Goal: Task Accomplishment & Management: Use online tool/utility

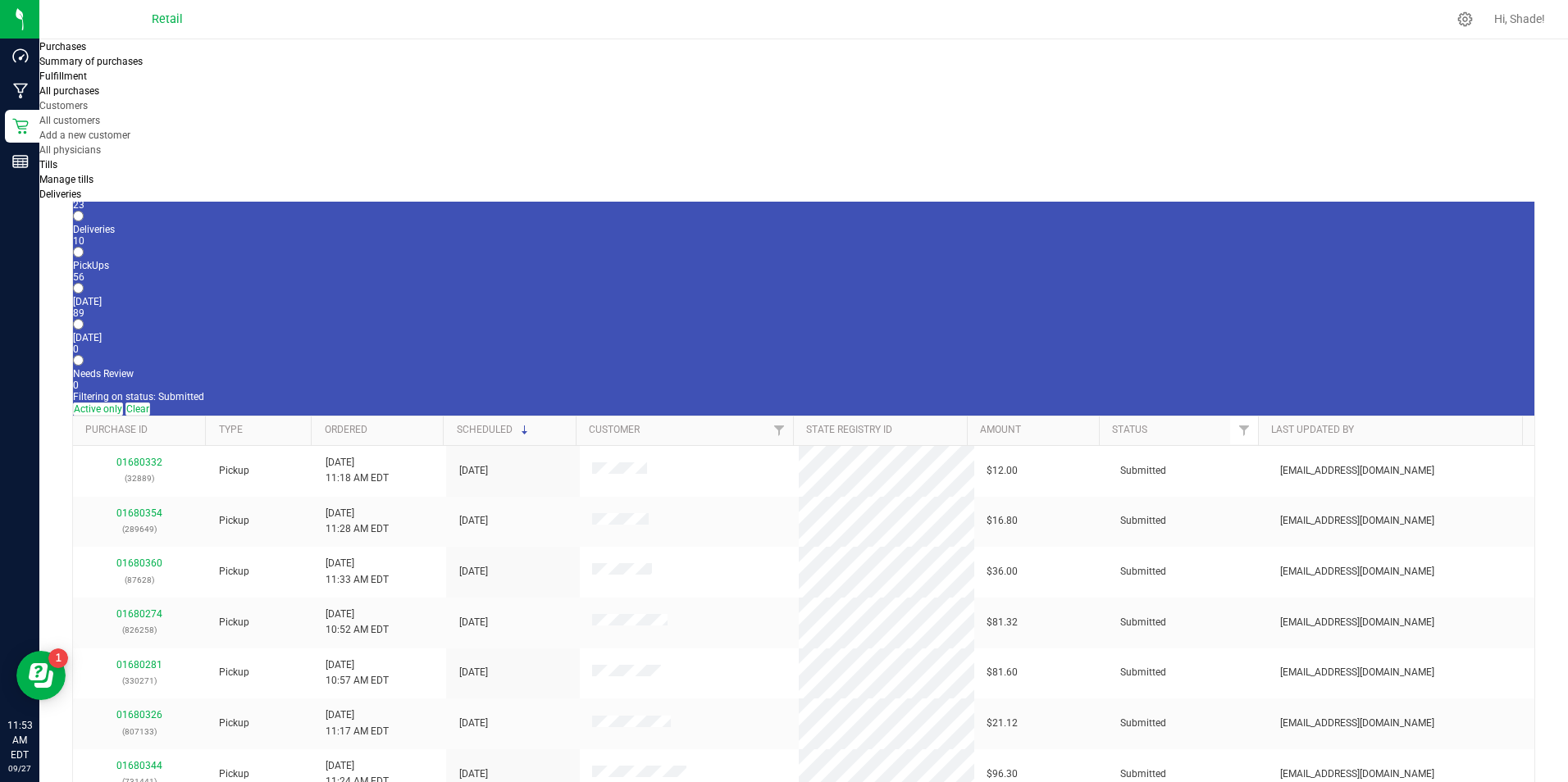
click at [100, 115] on span "All customers" at bounding box center [69, 121] width 61 height 11
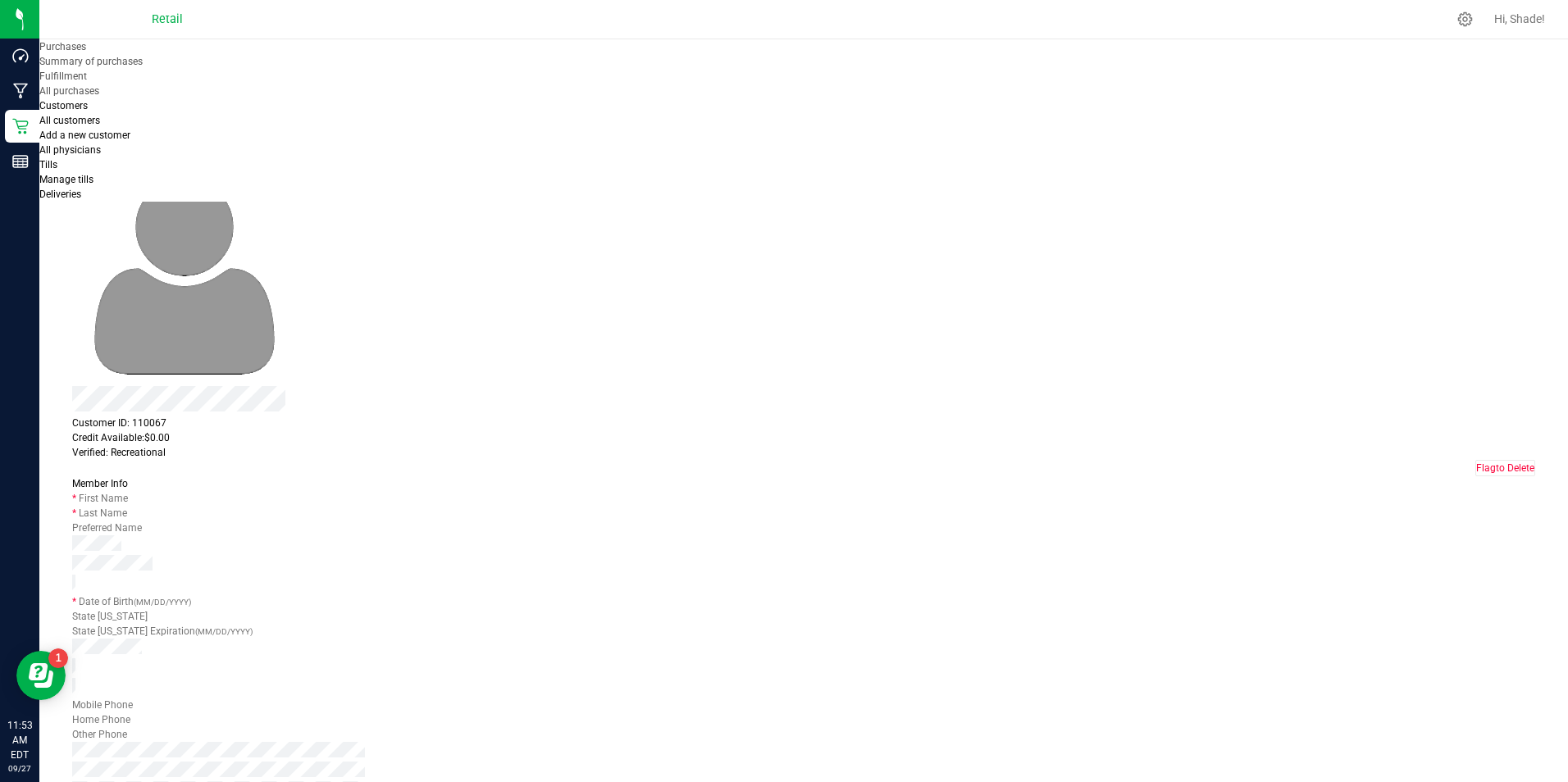
click at [137, 133] on button "Merge Profiles" at bounding box center [104, 141] width 65 height 17
click at [629, 176] on li "[PERSON_NAME]" at bounding box center [616, 162] width 266 height 28
type input "[PERSON_NAME]"
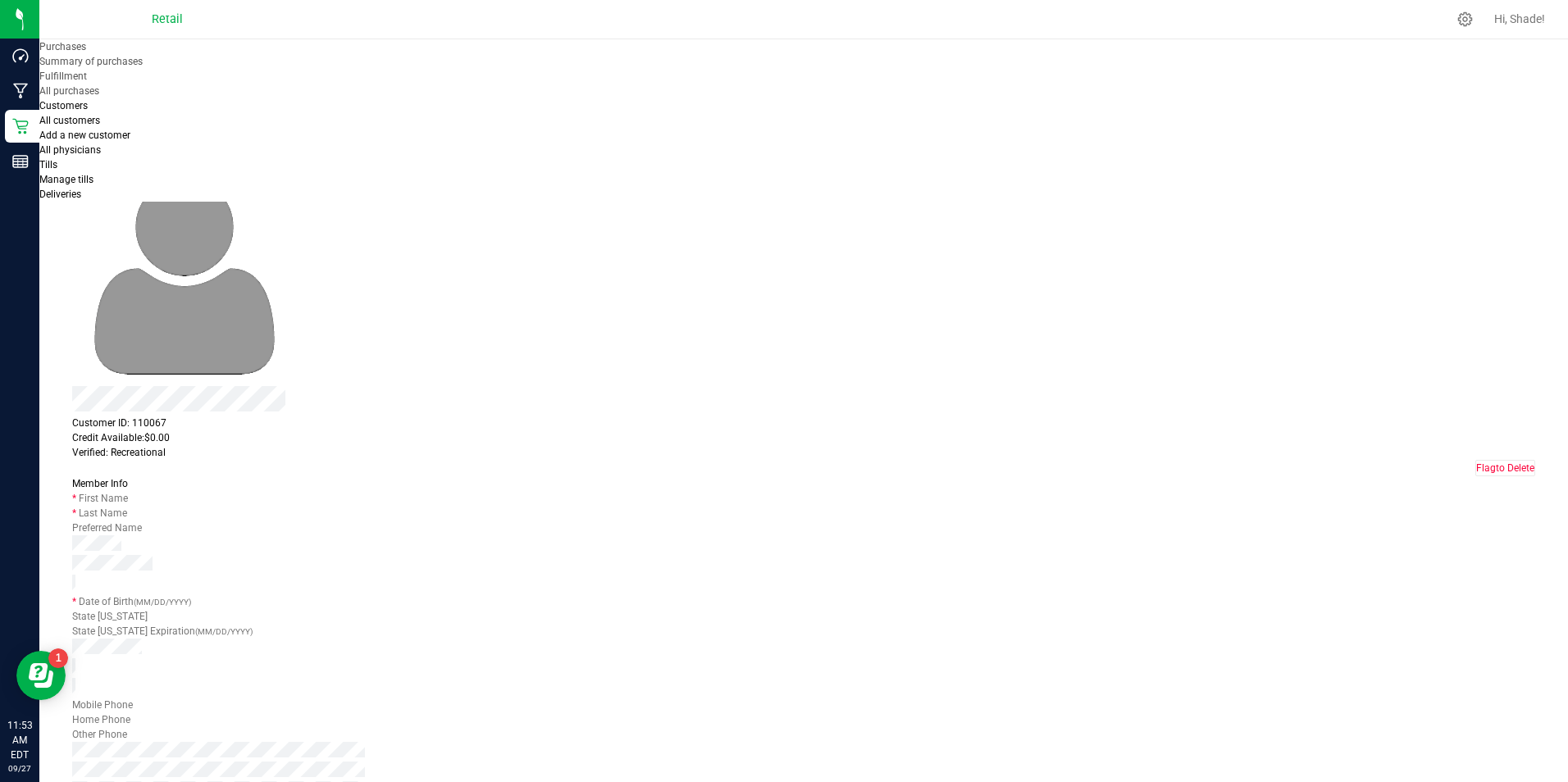
click at [119, 127] on span "Purchases" at bounding box center [95, 125] width 47 height 11
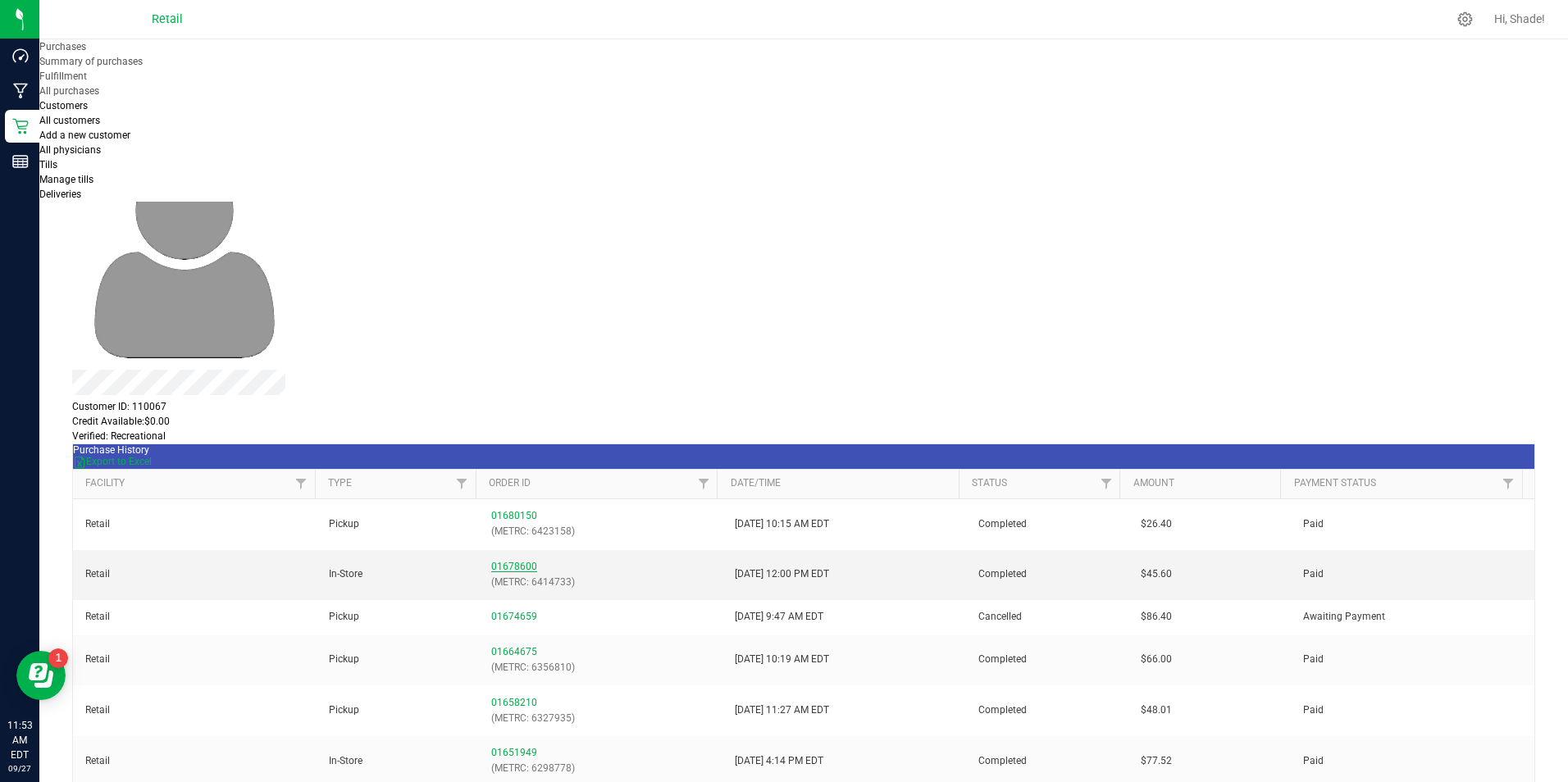
click at [509, 561] on link "01678600" at bounding box center [514, 567] width 46 height 11
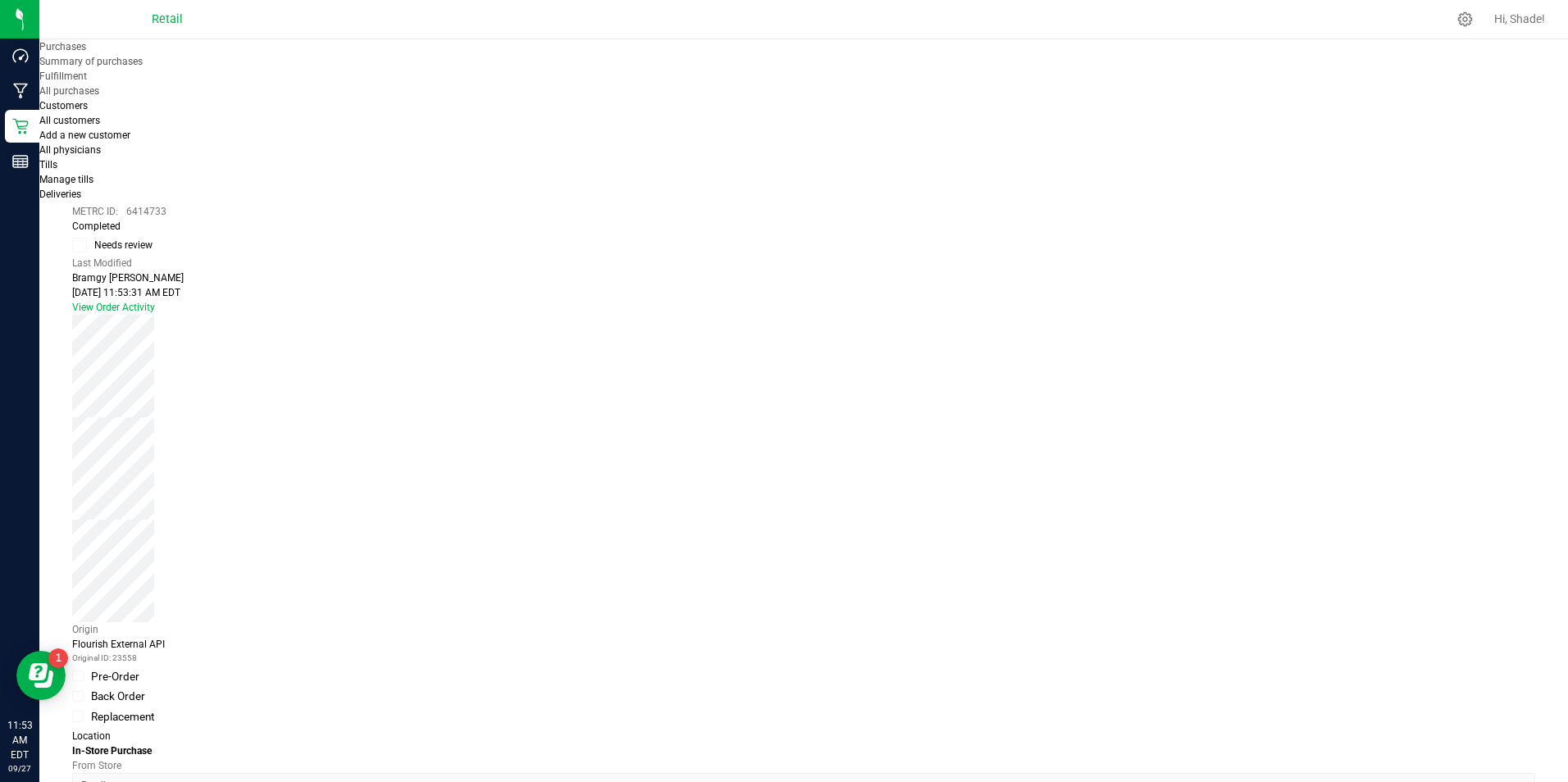
click at [94, 105] on link "Back" at bounding box center [82, 110] width 22 height 11
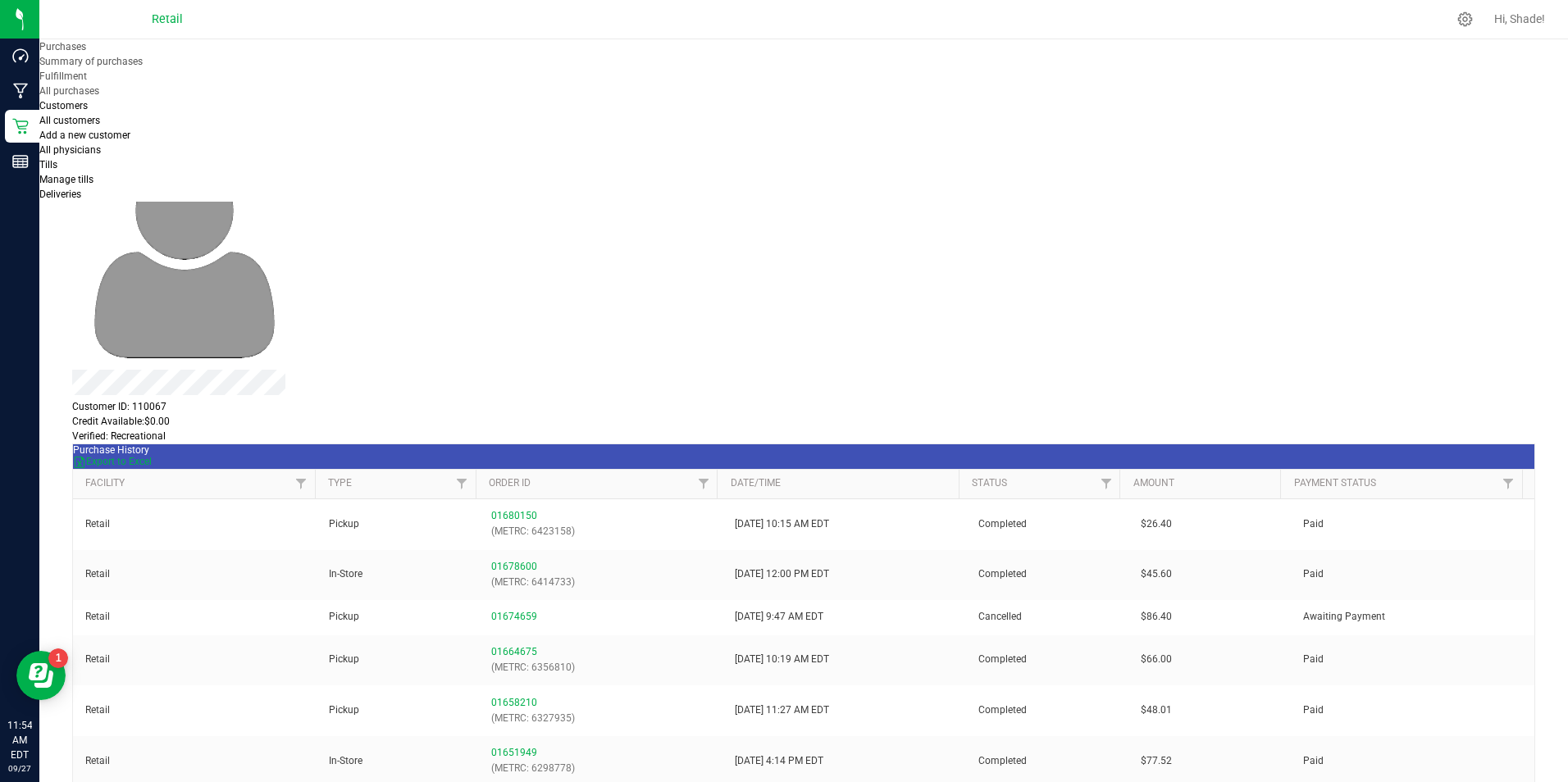
click at [155, 112] on div "Profile" at bounding box center [804, 110] width 1463 height 15
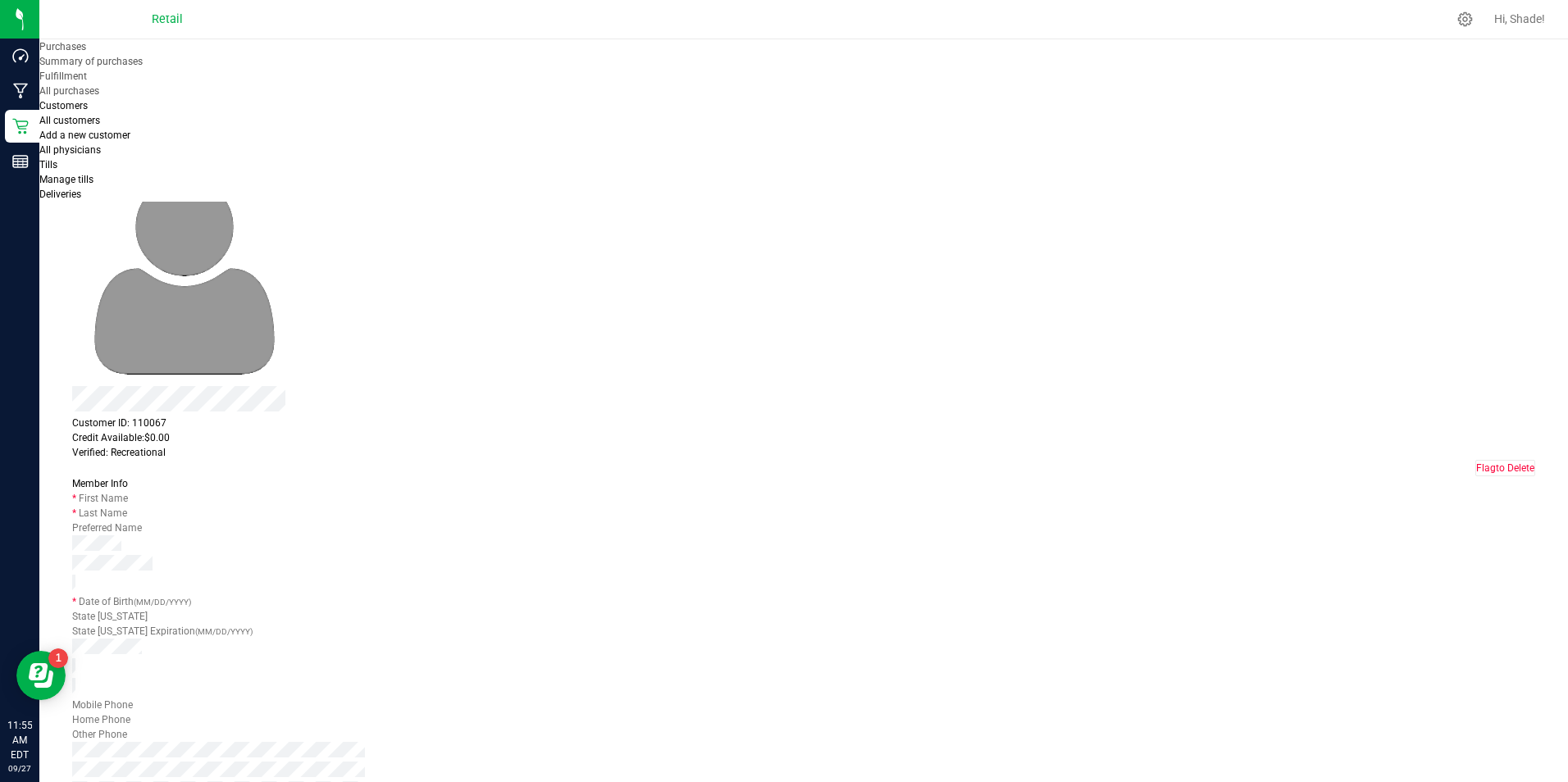
click at [119, 120] on span "Purchases" at bounding box center [95, 125] width 47 height 11
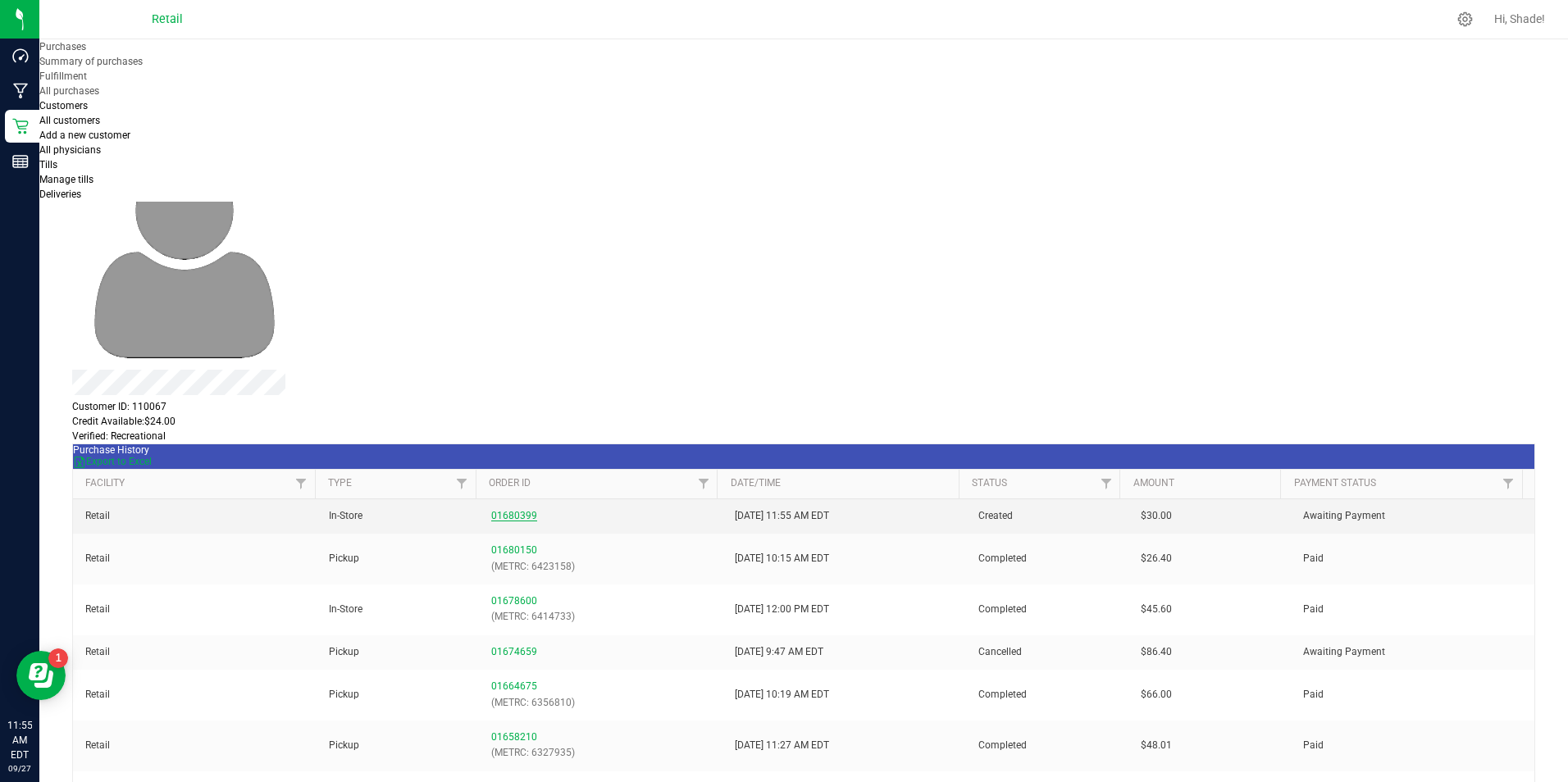
click at [515, 510] on link "01680399" at bounding box center [514, 515] width 46 height 11
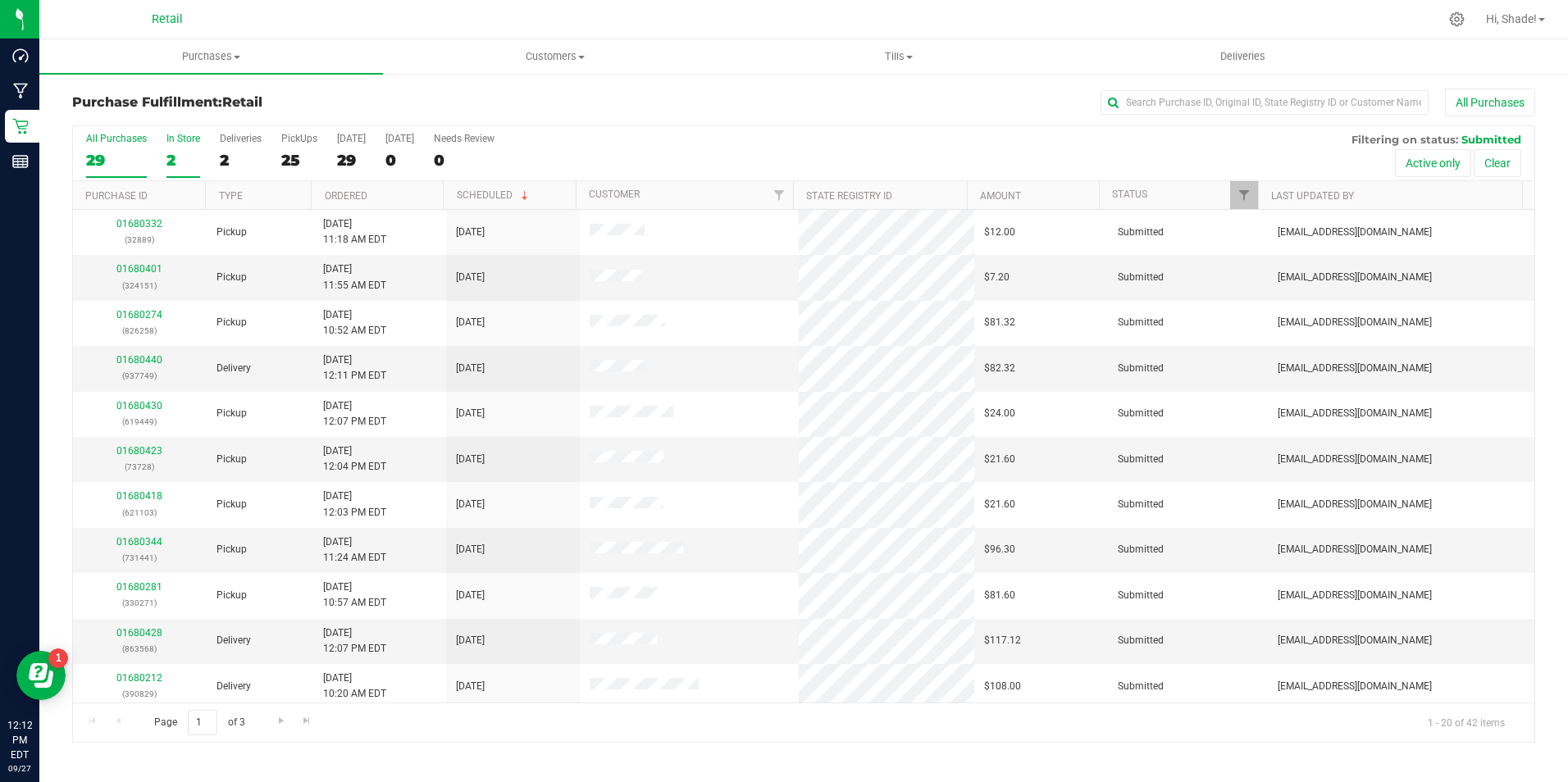
click at [177, 163] on div "2" at bounding box center [183, 160] width 34 height 19
click at [0, 0] on input "In Store 2" at bounding box center [0, 0] width 0 height 0
click at [130, 454] on link "01680432" at bounding box center [139, 451] width 46 height 11
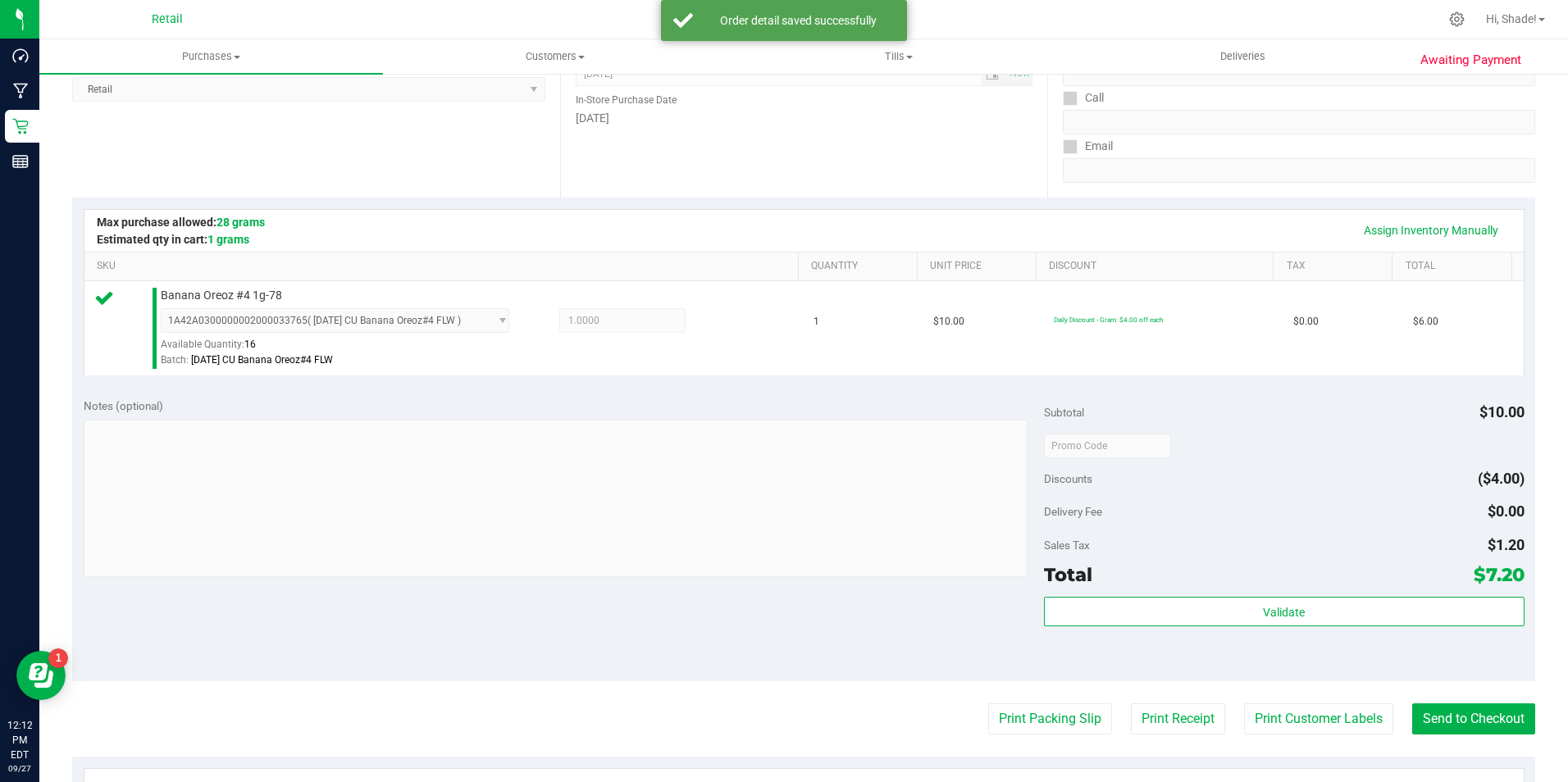
scroll to position [410, 0]
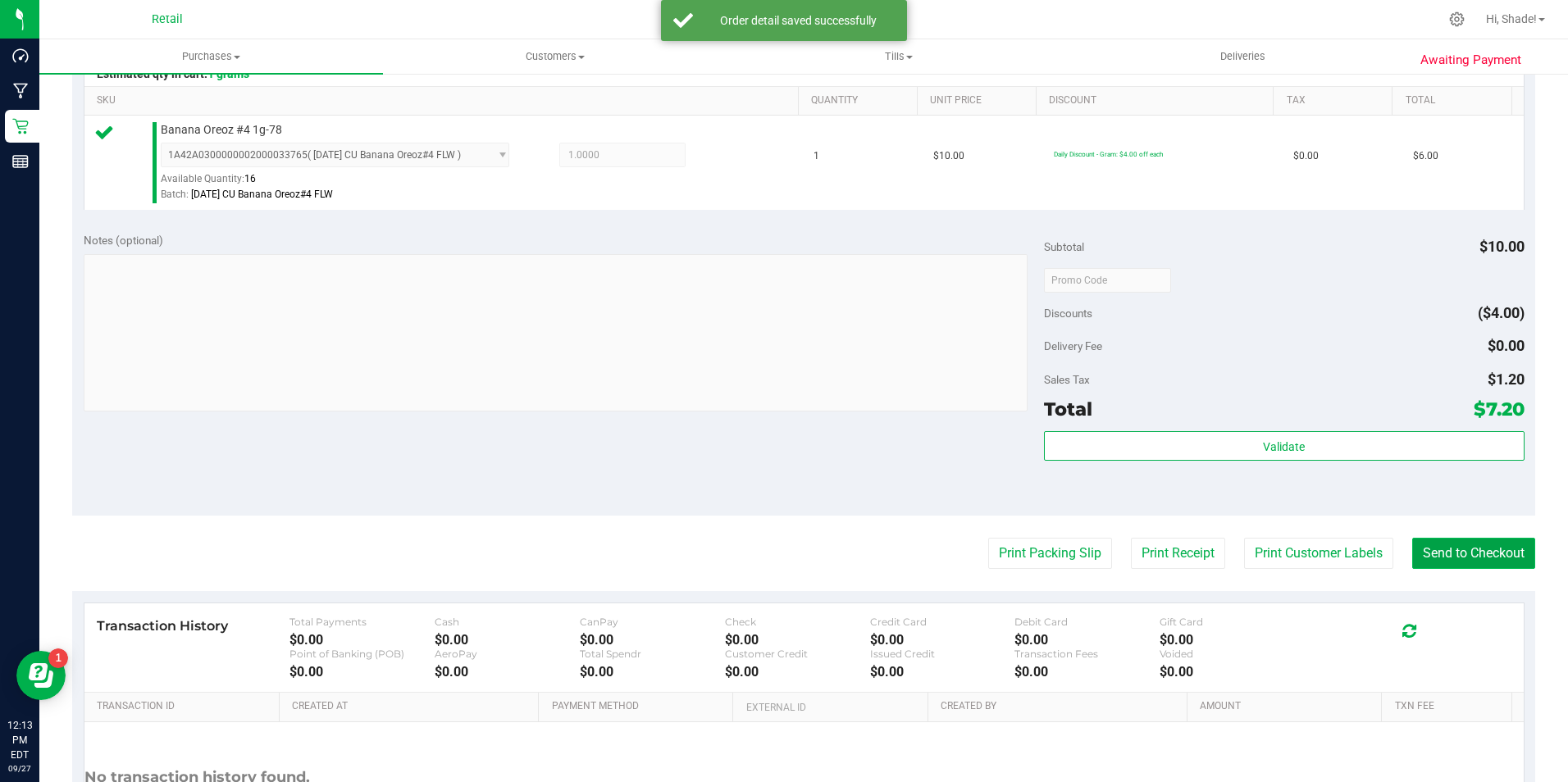
click at [1442, 558] on button "Send to Checkout" at bounding box center [1474, 553] width 123 height 31
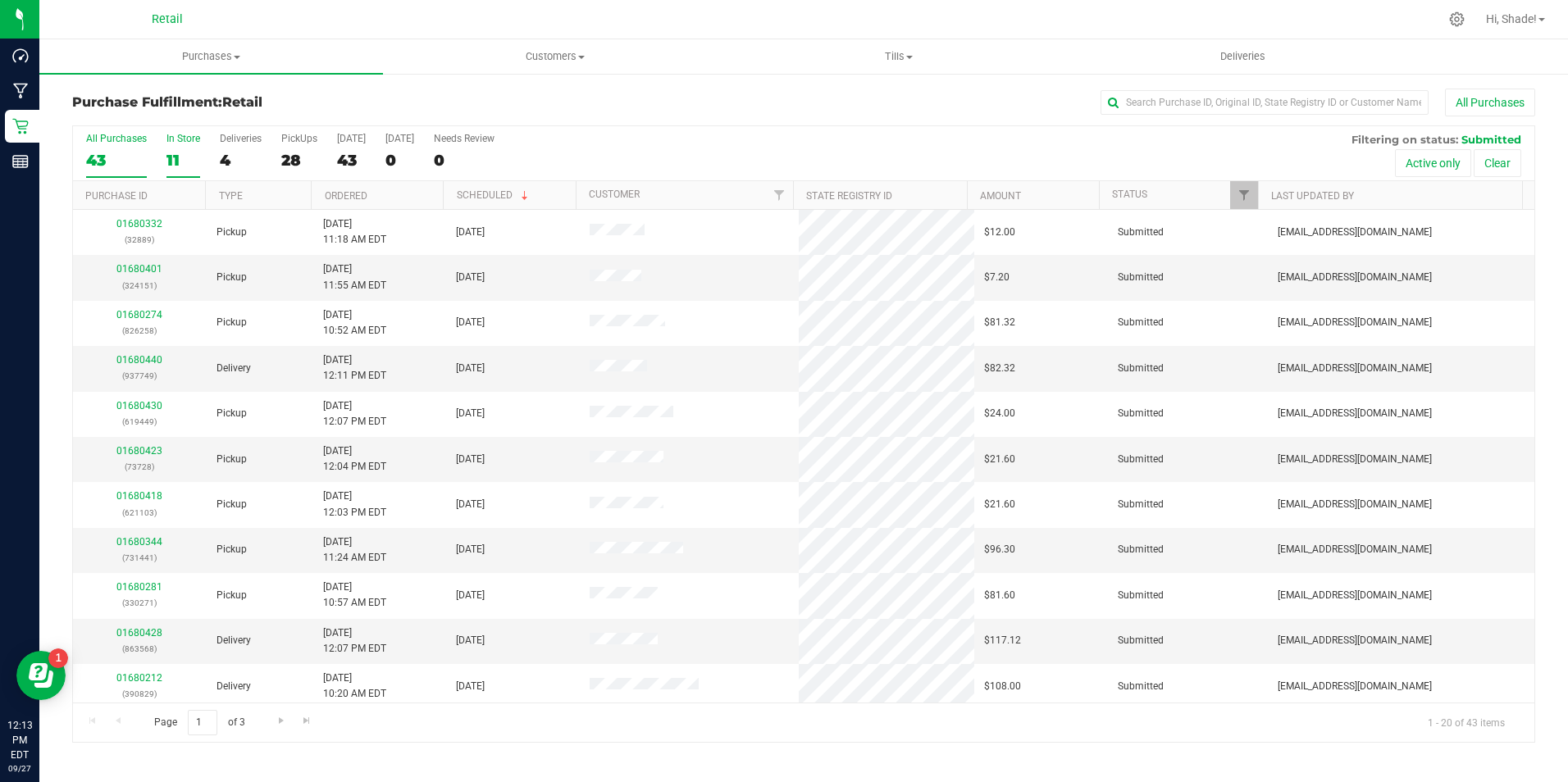
click at [170, 154] on div "11" at bounding box center [183, 160] width 34 height 19
click at [0, 0] on input "In Store 11" at bounding box center [0, 0] width 0 height 0
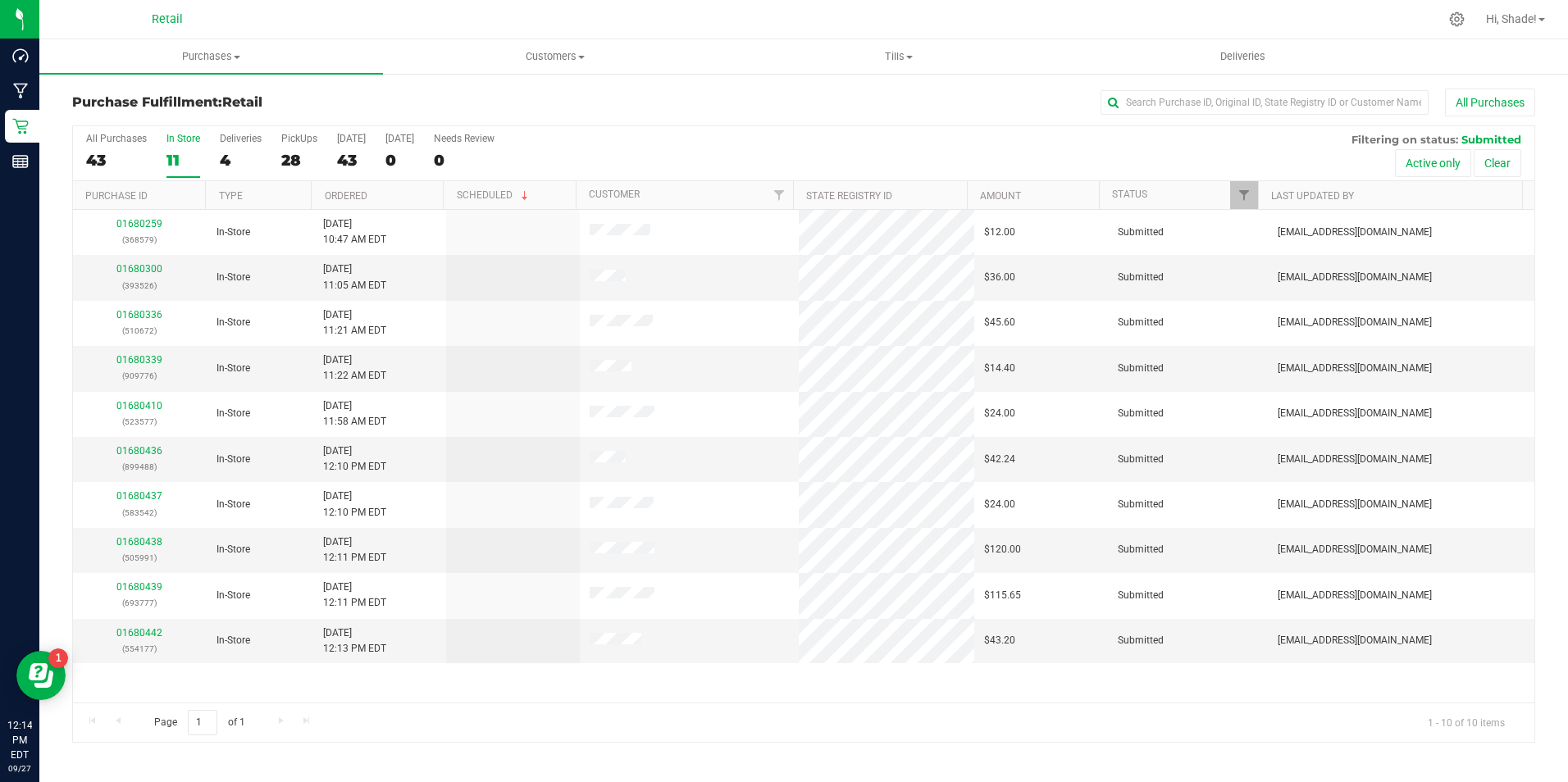
click at [177, 160] on div "11" at bounding box center [183, 160] width 34 height 19
click at [0, 0] on input "In Store 11" at bounding box center [0, 0] width 0 height 0
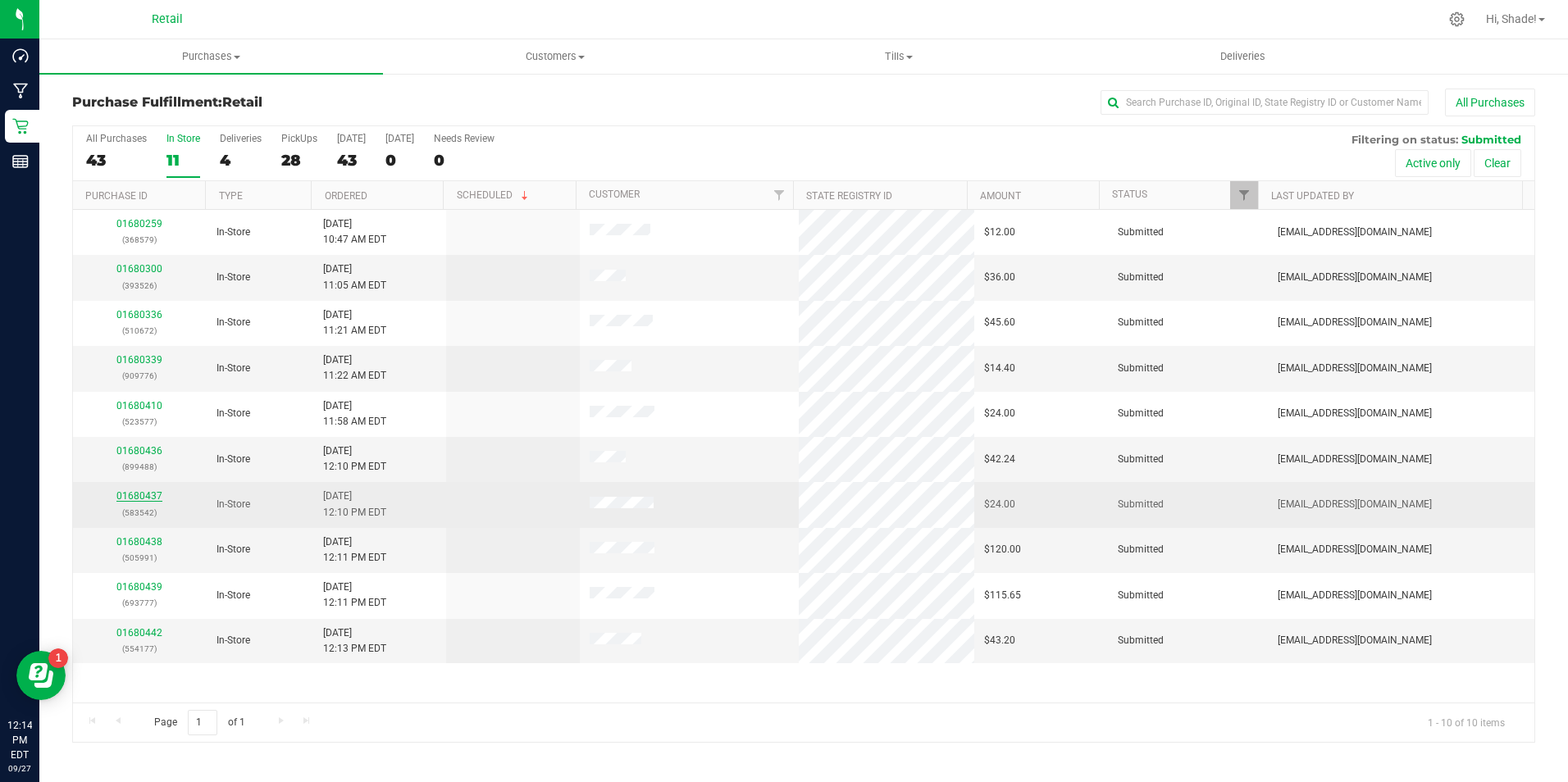
click at [152, 496] on link "01680437" at bounding box center [139, 496] width 46 height 11
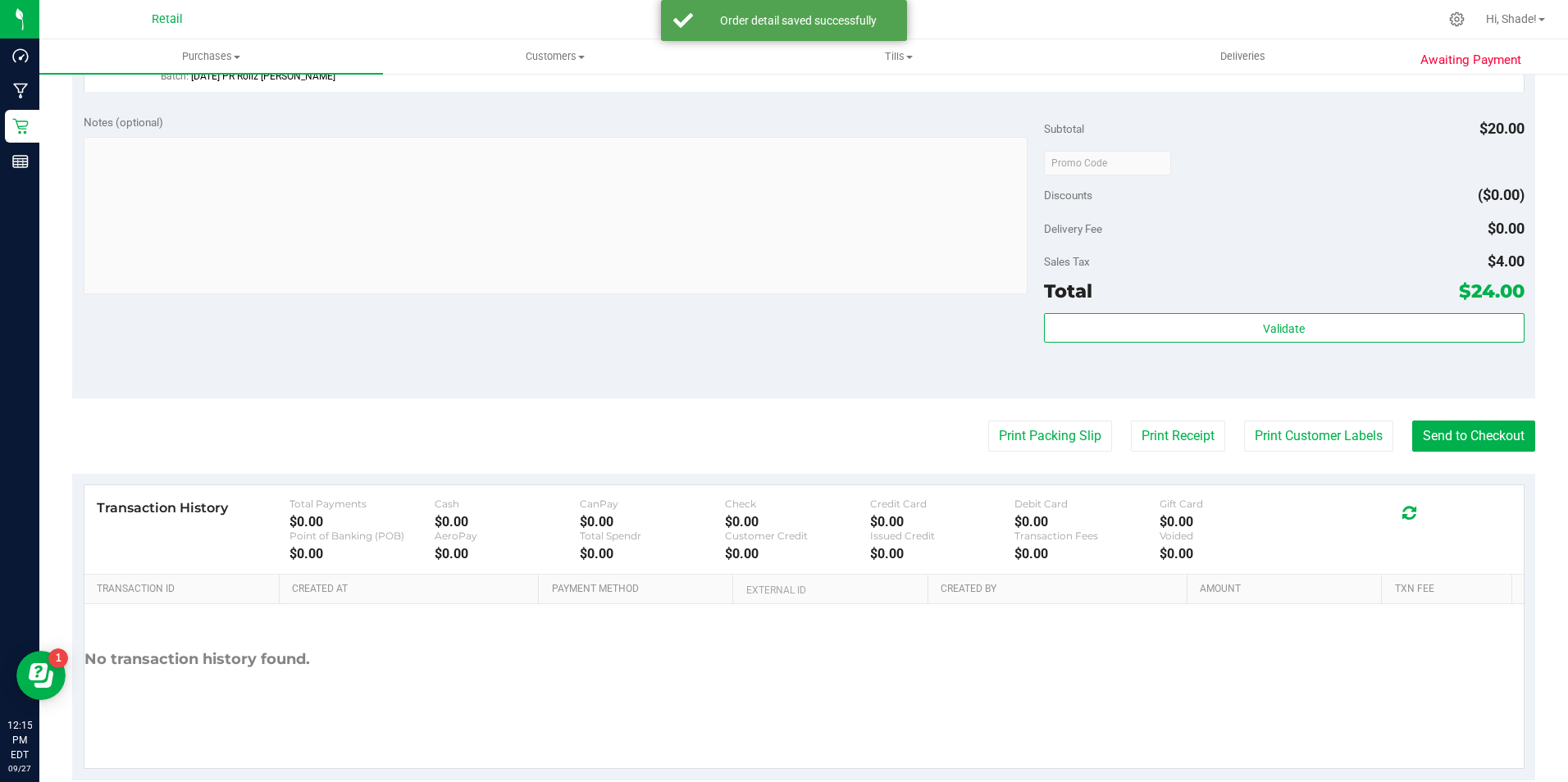
scroll to position [650, 0]
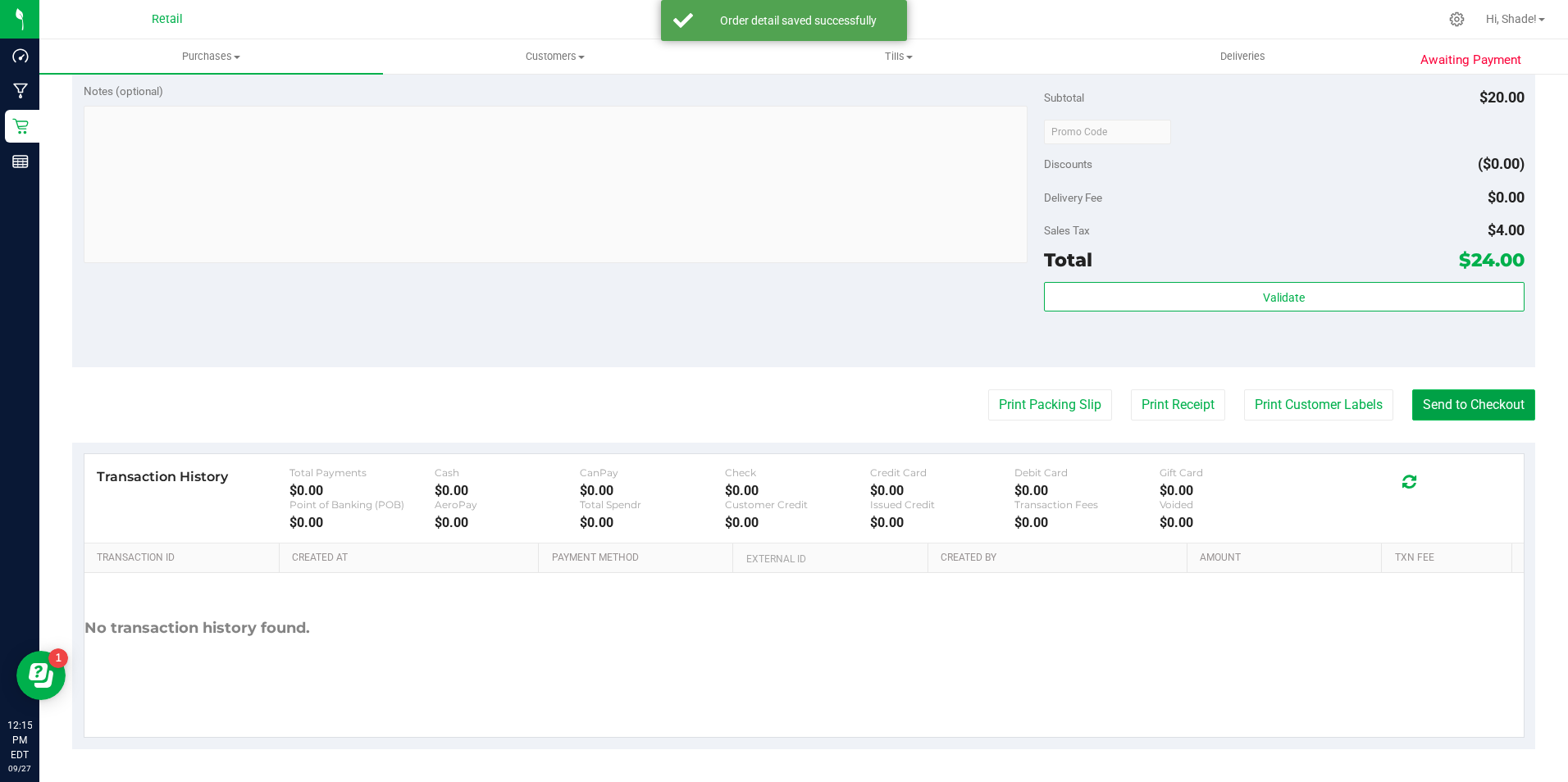
click at [1482, 404] on button "Send to Checkout" at bounding box center [1474, 404] width 123 height 31
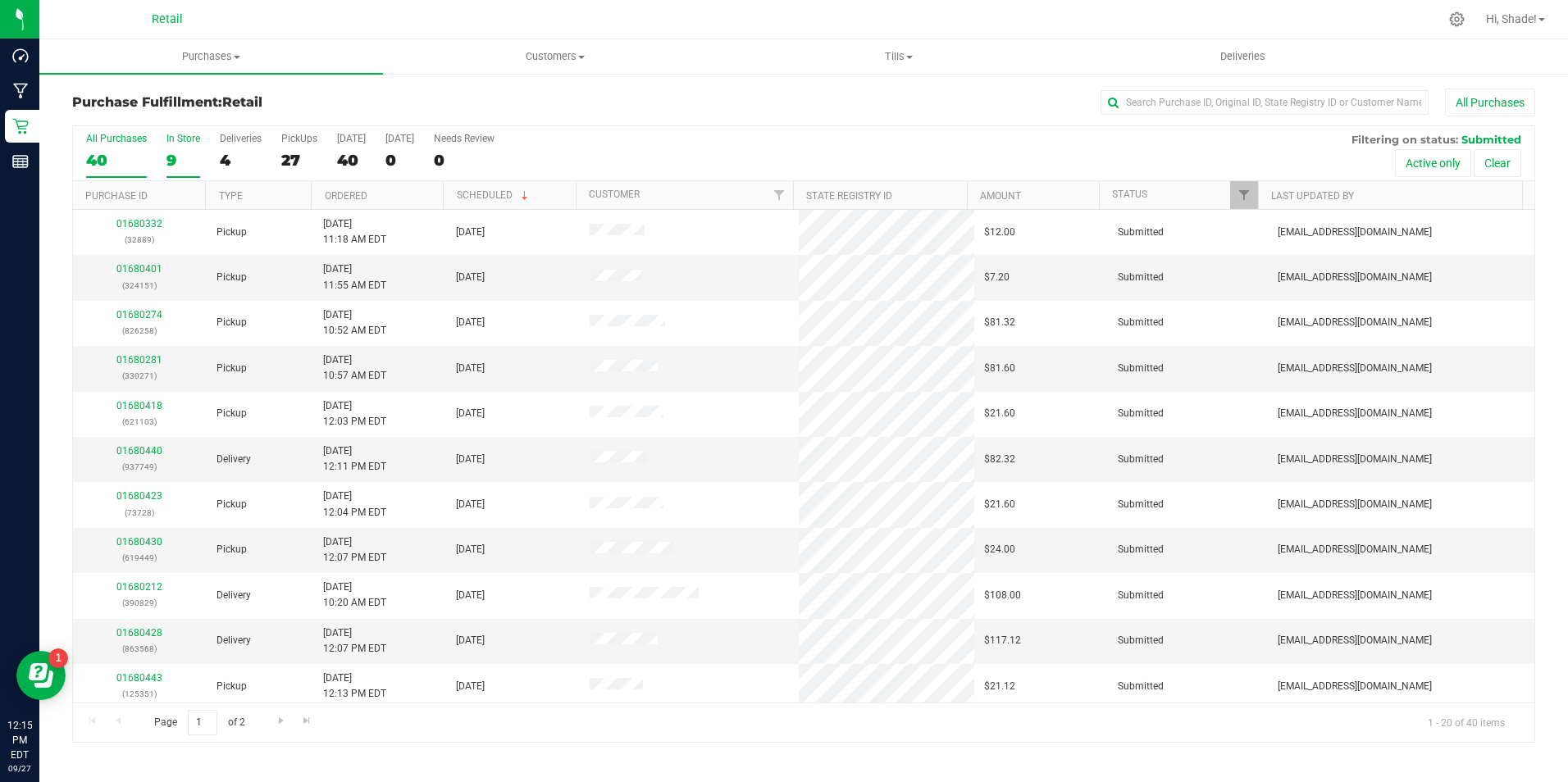
click at [178, 157] on div "9" at bounding box center [183, 160] width 34 height 19
click at [0, 0] on input "In Store 9" at bounding box center [0, 0] width 0 height 0
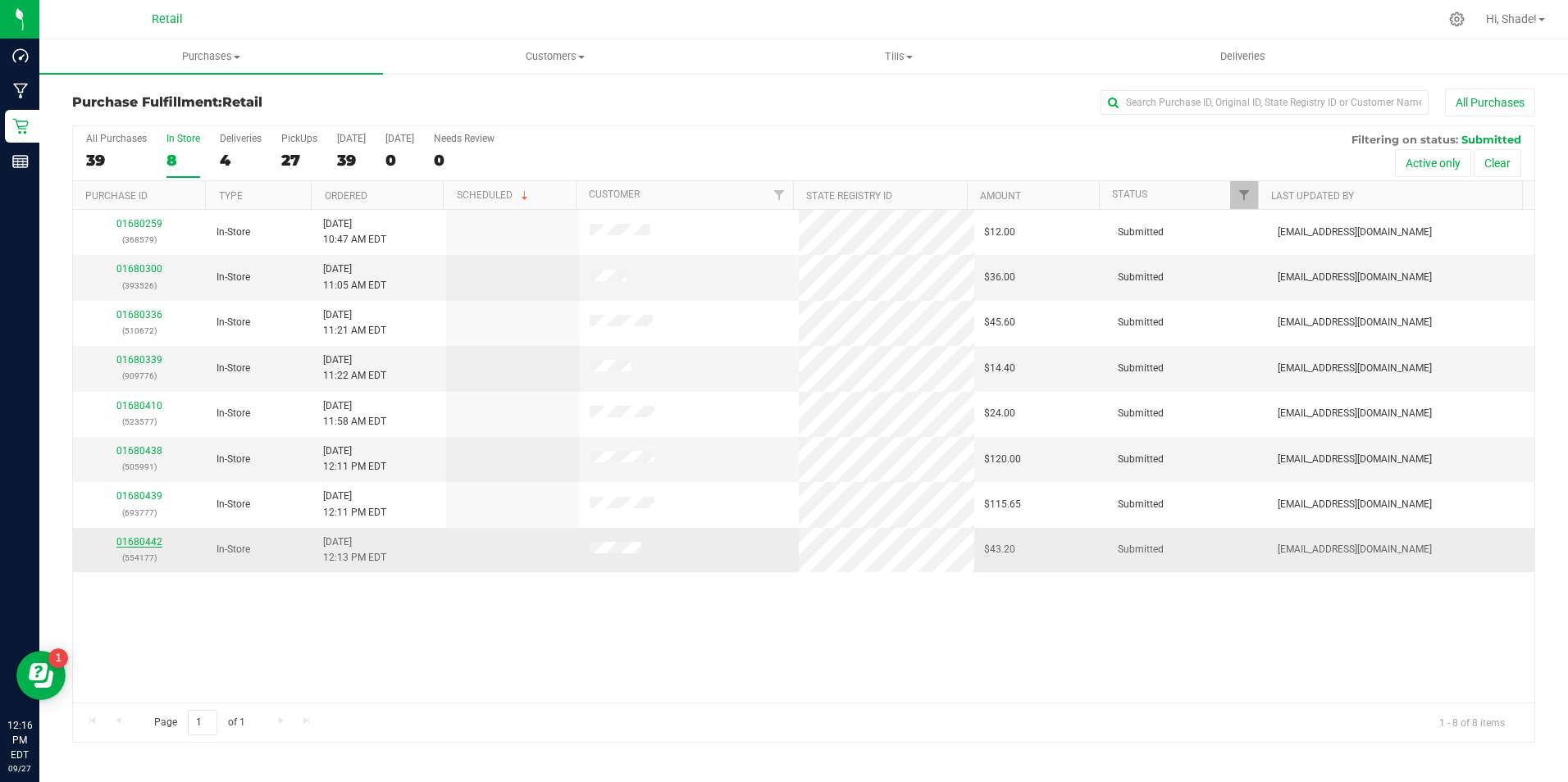
click at [136, 546] on link "01680442" at bounding box center [139, 542] width 46 height 11
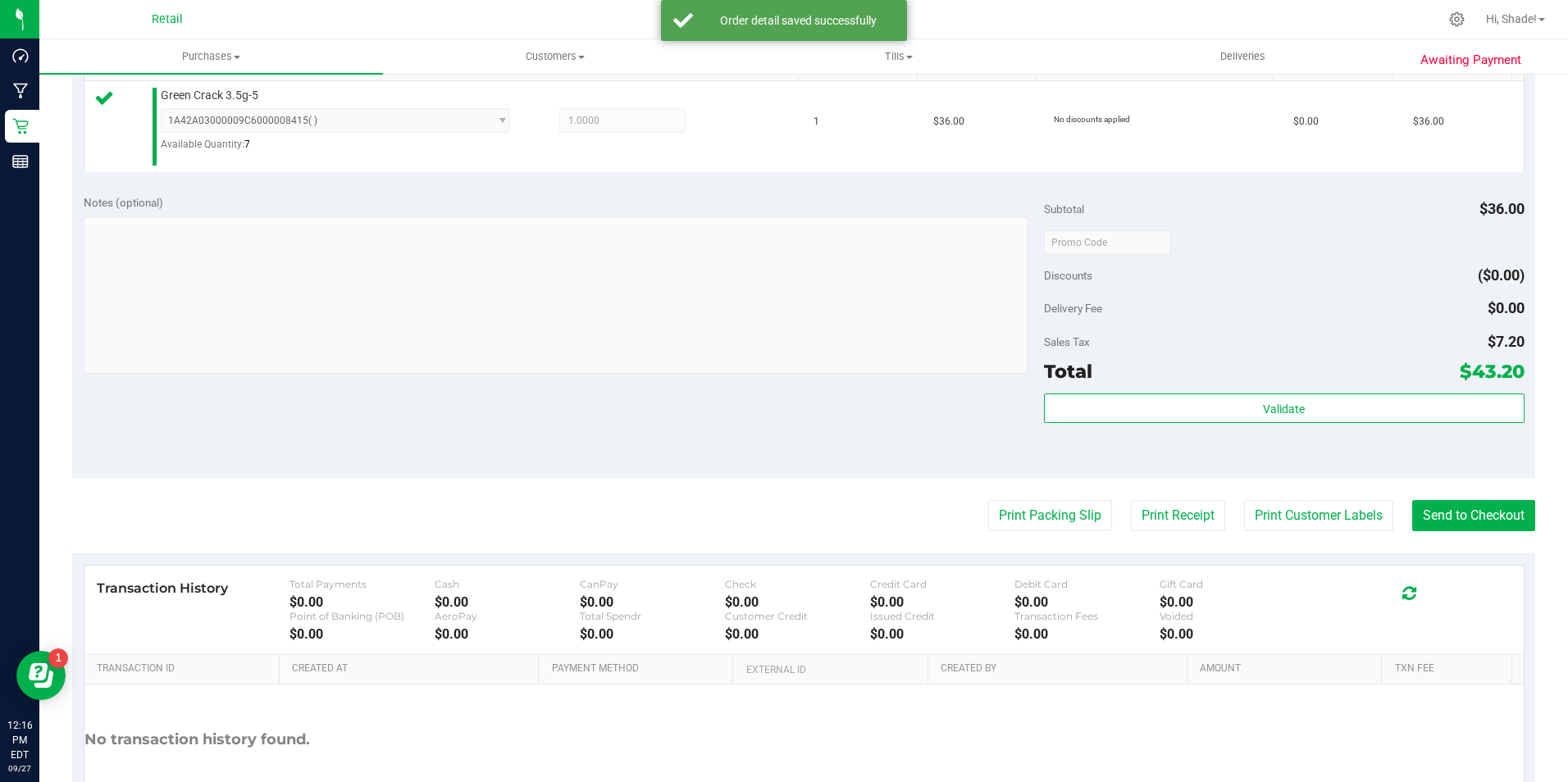
scroll to position [492, 0]
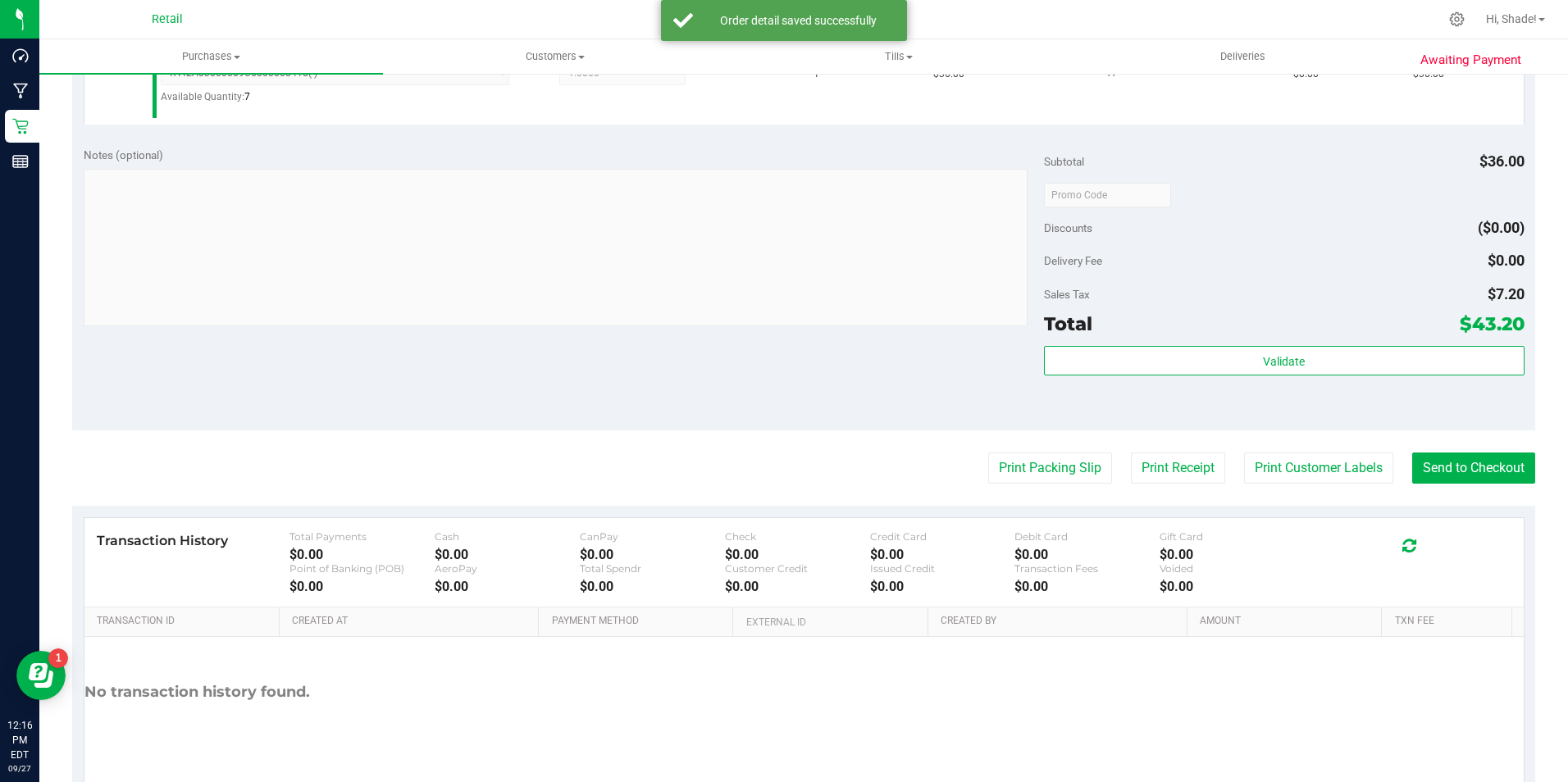
click at [1403, 489] on purchase-details "Back Edit Purchase Cancel Purchase View Profile # 01680442 Med | Rec METRC ID: …" at bounding box center [804, 205] width 1463 height 1216
click at [1426, 476] on button "Send to Checkout" at bounding box center [1474, 468] width 123 height 31
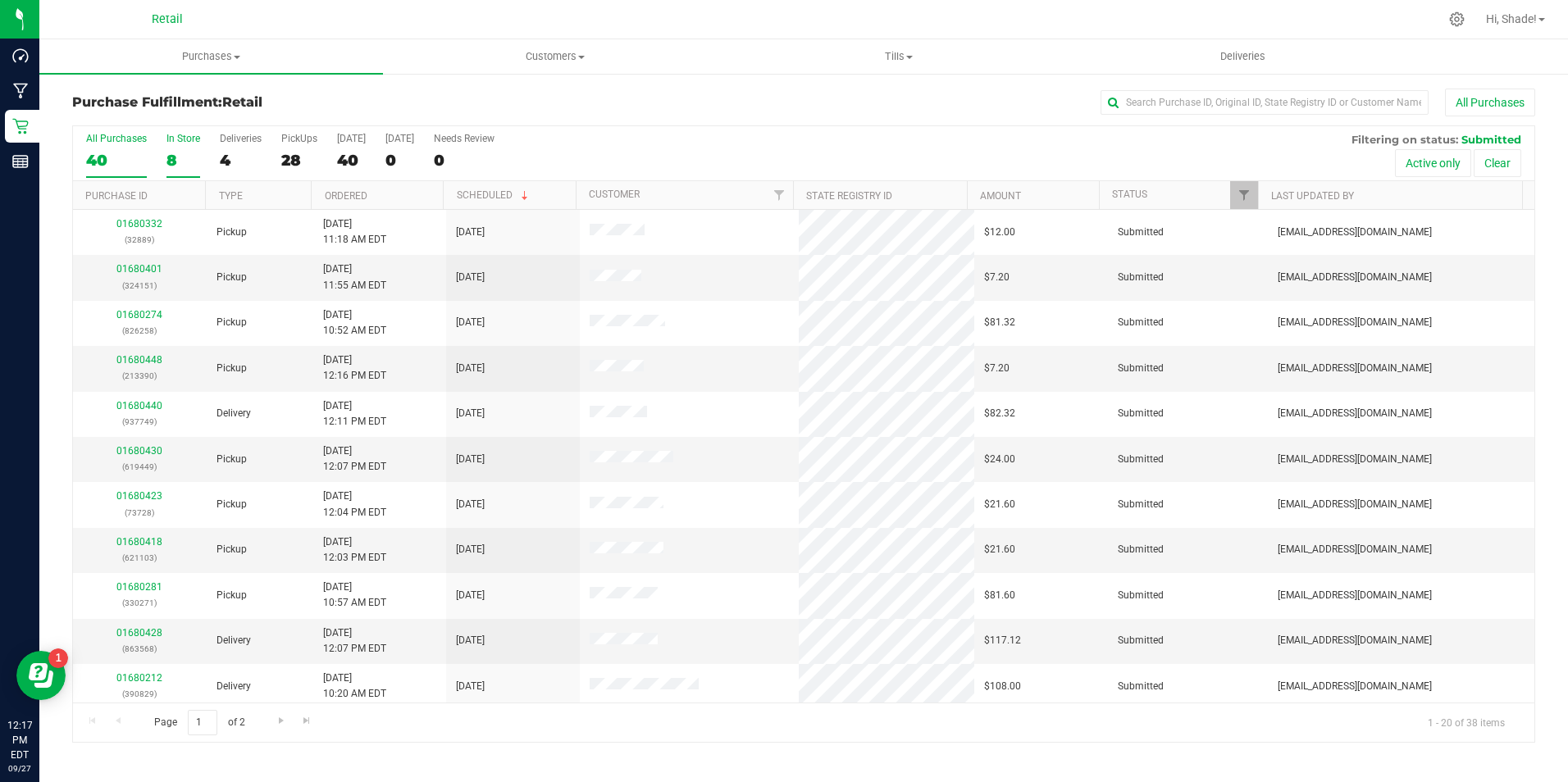
click at [169, 173] on label "In Store 8" at bounding box center [183, 155] width 34 height 45
click at [0, 0] on input "In Store 8" at bounding box center [0, 0] width 0 height 0
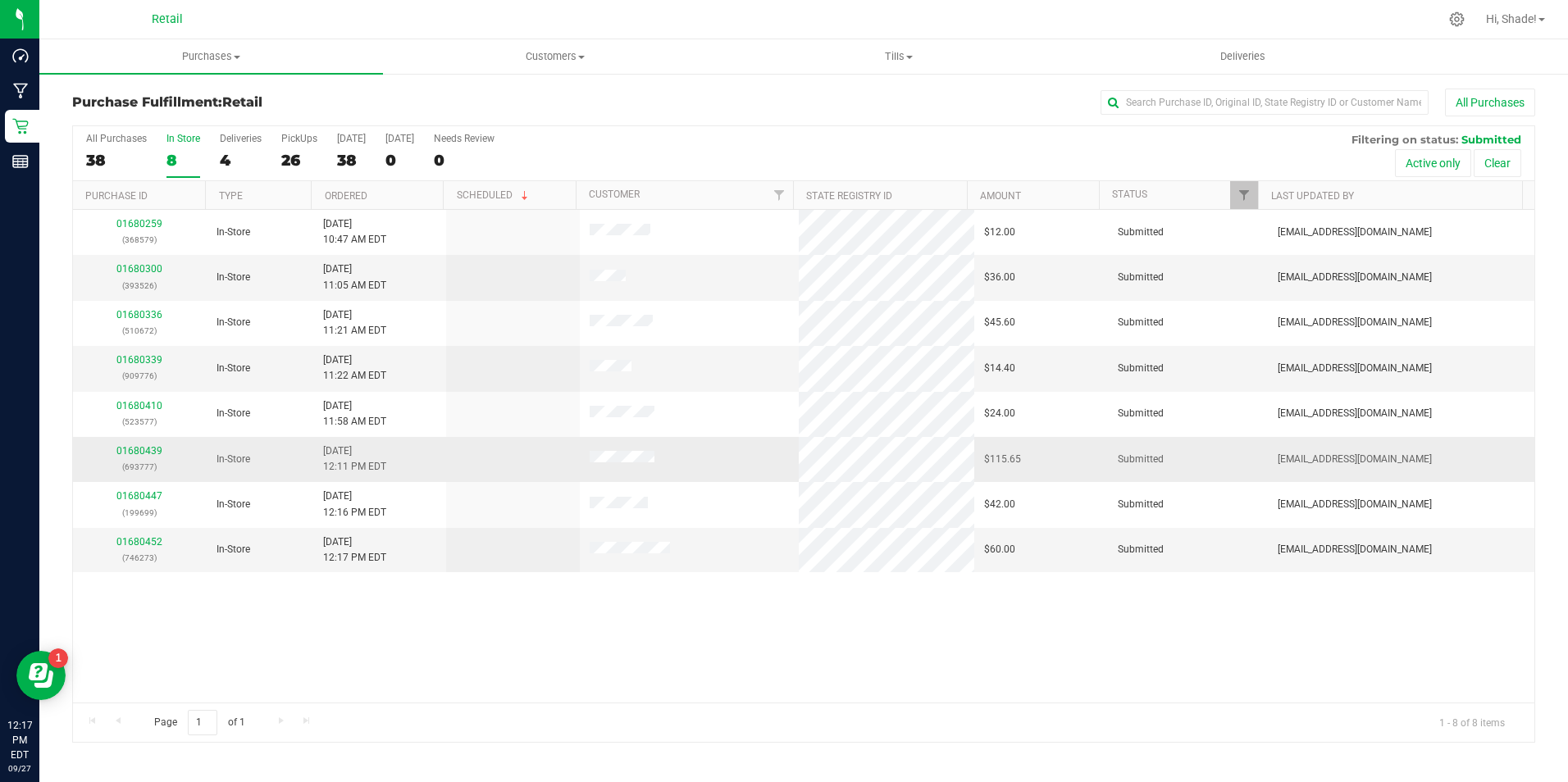
click at [130, 444] on div "01680439 (693777)" at bounding box center [140, 458] width 114 height 31
click at [133, 454] on link "01680439" at bounding box center [139, 451] width 46 height 11
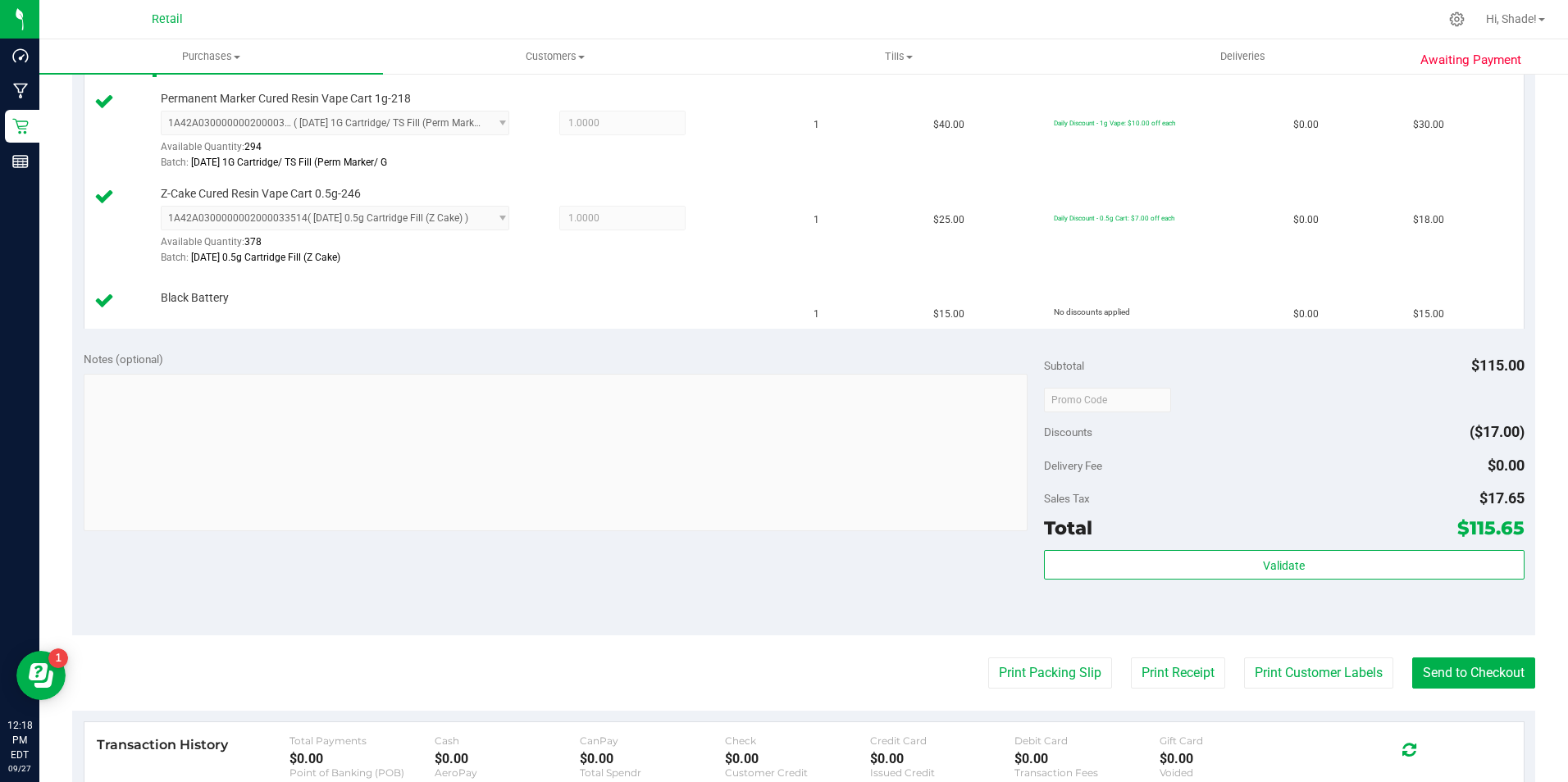
scroll to position [656, 0]
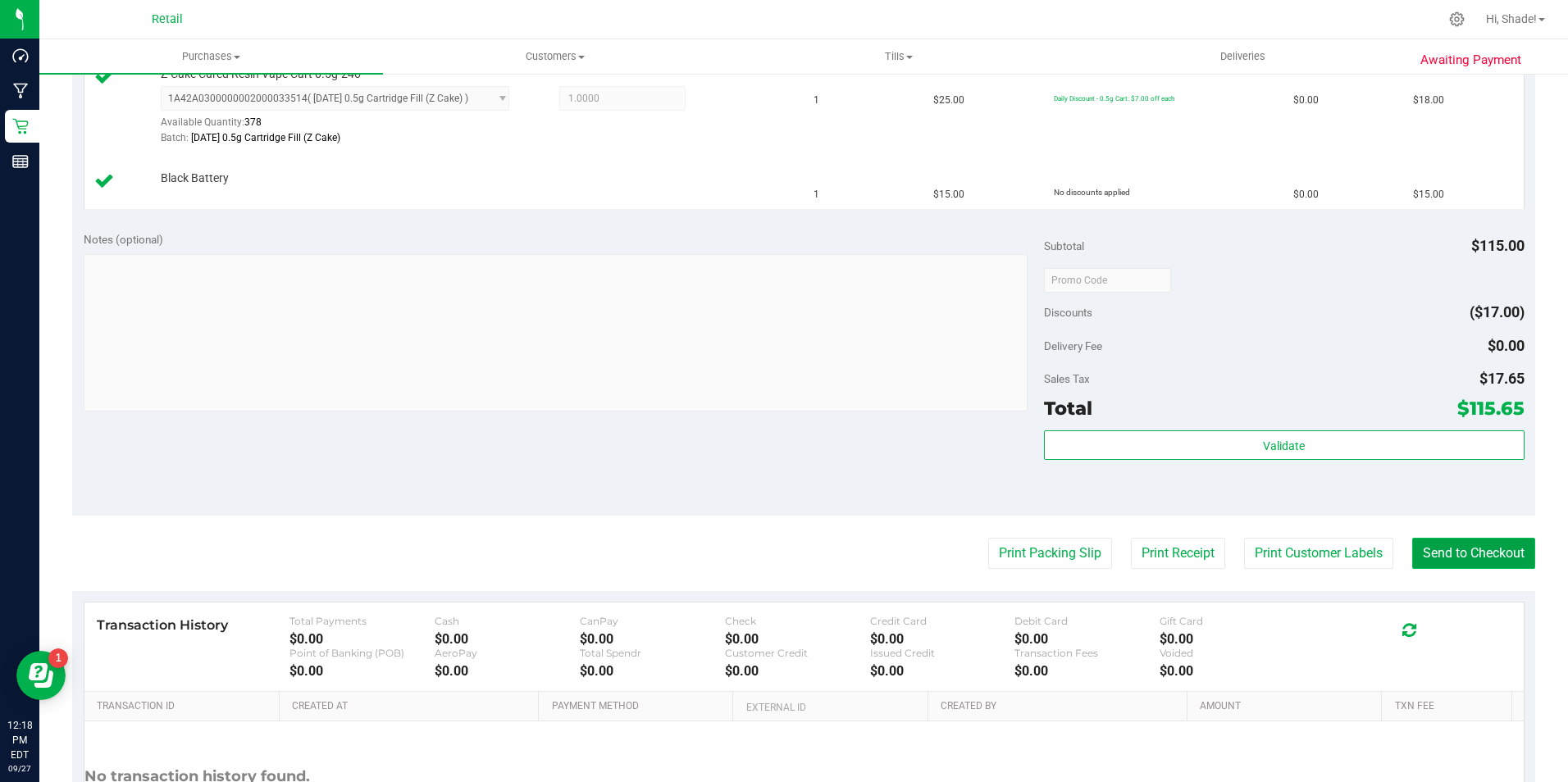
click at [1424, 555] on button "Send to Checkout" at bounding box center [1474, 553] width 123 height 31
